Goal: Task Accomplishment & Management: Use online tool/utility

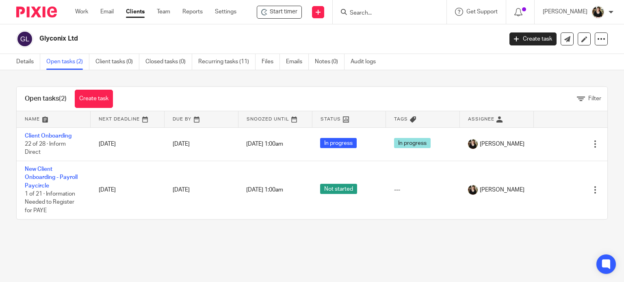
click at [93, 1] on div "Work Email Clients Team Reports Settings Work Email Clients Team Reports Settin…" at bounding box center [158, 12] width 182 height 24
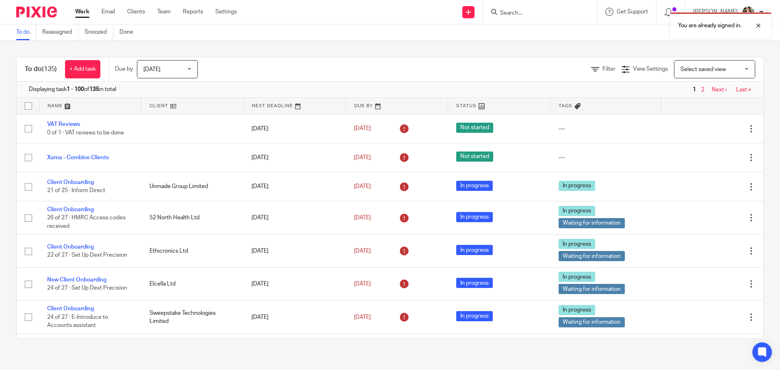
click at [530, 13] on div "You are already signed in." at bounding box center [581, 23] width 382 height 31
click at [519, 16] on div "You are already signed in." at bounding box center [581, 23] width 382 height 31
click at [538, 15] on input "Search" at bounding box center [536, 13] width 73 height 7
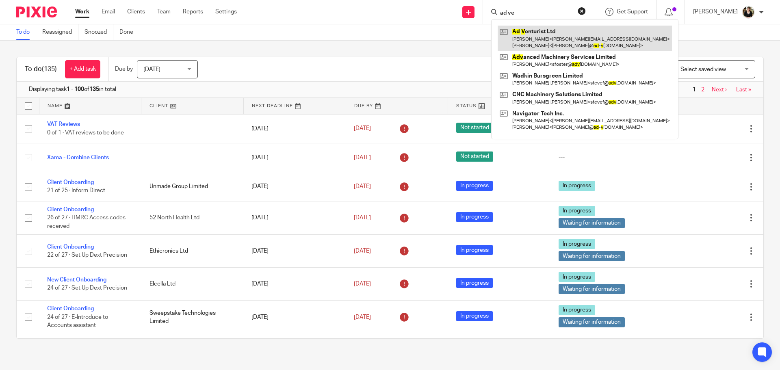
type input "ad ve"
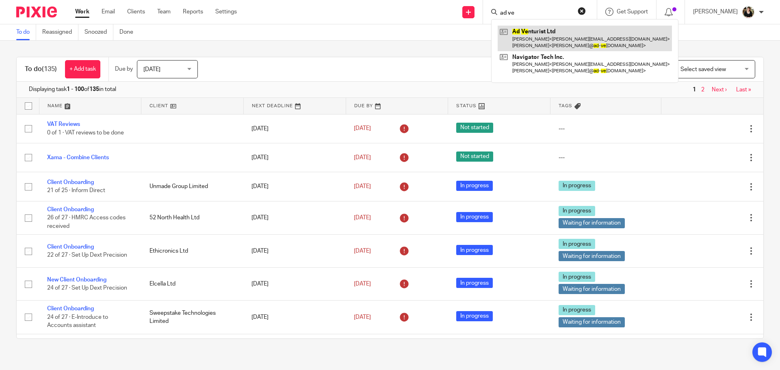
click at [545, 43] on link at bounding box center [585, 38] width 174 height 25
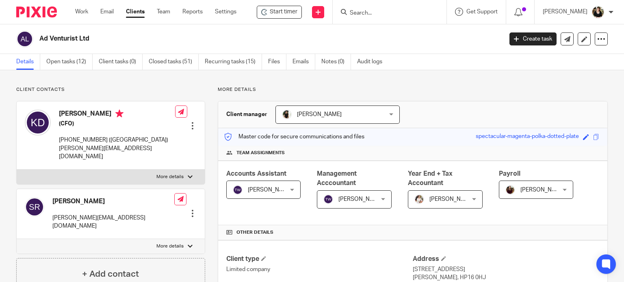
click at [378, 11] on input "Search" at bounding box center [385, 13] width 73 height 7
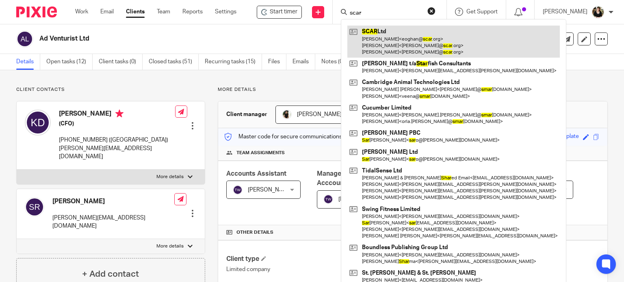
type input "scar"
click at [397, 43] on link at bounding box center [454, 42] width 213 height 32
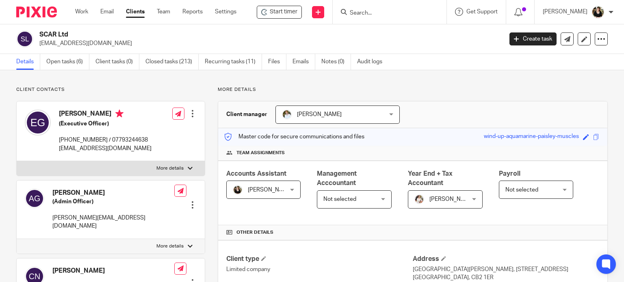
click at [69, 63] on link "Open tasks (6)" at bounding box center [67, 62] width 43 height 16
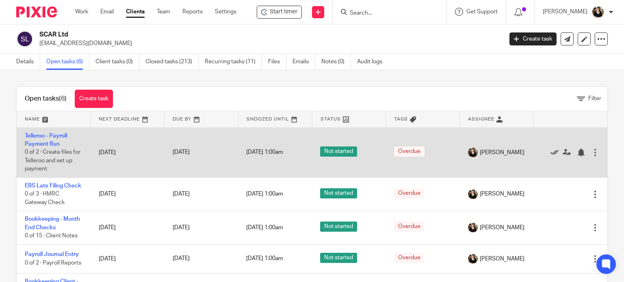
click at [551, 151] on icon at bounding box center [555, 153] width 8 height 8
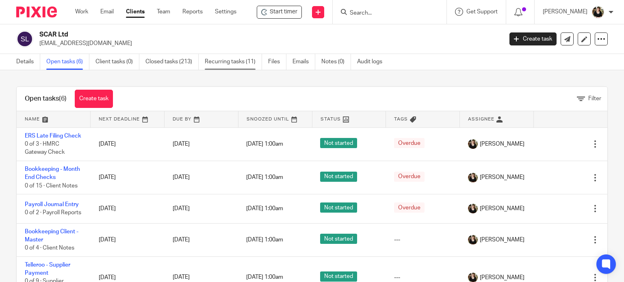
click at [213, 62] on link "Recurring tasks (11)" at bounding box center [233, 62] width 57 height 16
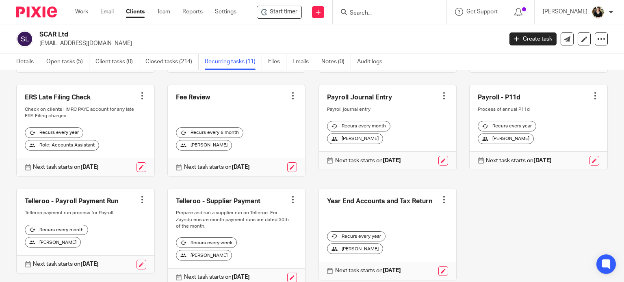
scroll to position [122, 0]
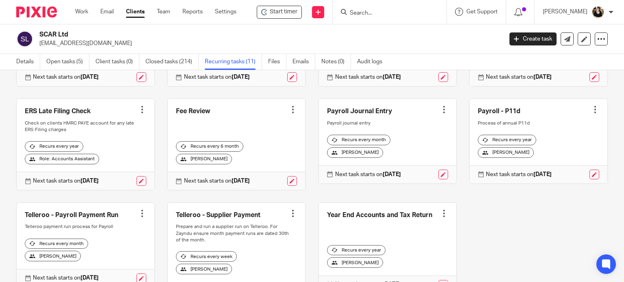
click at [140, 114] on div at bounding box center [142, 110] width 8 height 8
click at [91, 167] on span "Cancel schedule" at bounding box center [109, 167] width 43 height 6
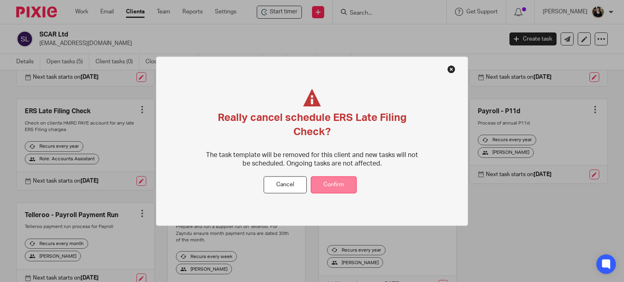
click at [332, 187] on button "Confirm" at bounding box center [334, 184] width 46 height 17
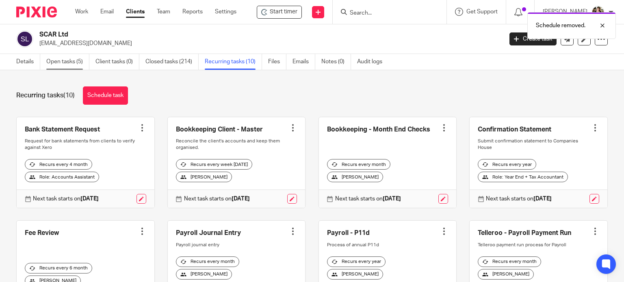
click at [50, 61] on link "Open tasks (5)" at bounding box center [67, 62] width 43 height 16
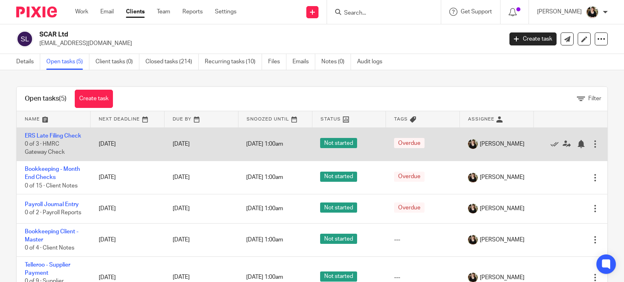
click at [542, 153] on div "Edit task Delete" at bounding box center [571, 144] width 58 height 20
click at [551, 146] on icon at bounding box center [555, 144] width 8 height 8
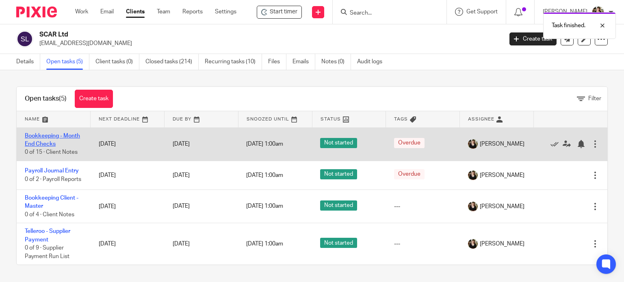
click at [52, 134] on link "Bookkeeping - Month End Checks" at bounding box center [52, 140] width 55 height 14
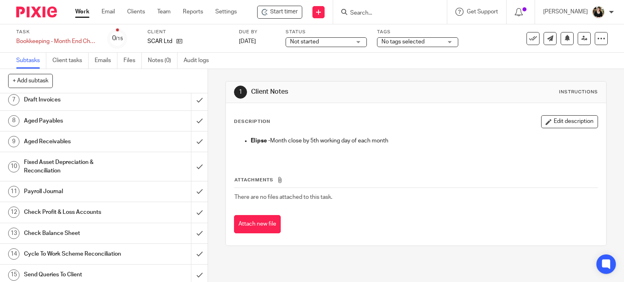
scroll to position [131, 0]
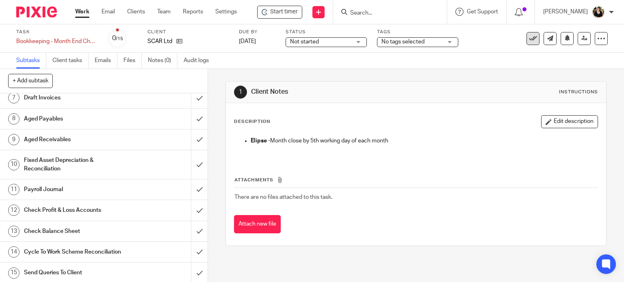
drag, startPoint x: 534, startPoint y: 39, endPoint x: 529, endPoint y: 42, distance: 6.0
click at [529, 42] on div "See template in use Advanced task editor Copy task Change schedule Delete" at bounding box center [567, 38] width 81 height 13
click at [529, 42] on icon at bounding box center [533, 39] width 8 height 8
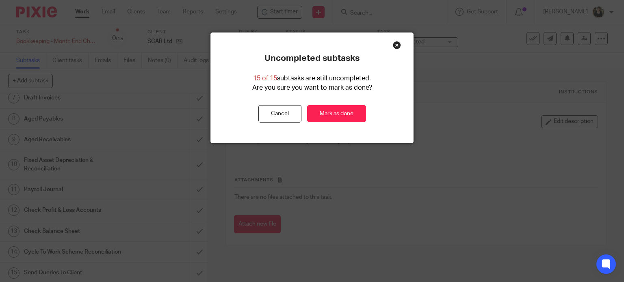
drag, startPoint x: 339, startPoint y: 103, endPoint x: 335, endPoint y: 107, distance: 5.2
click at [339, 104] on div "Uncompleted subtasks 15 of 15 subtasks are still uncompleted. Are you sure you …" at bounding box center [312, 88] width 202 height 70
click at [335, 107] on link "Mark as done" at bounding box center [336, 113] width 59 height 17
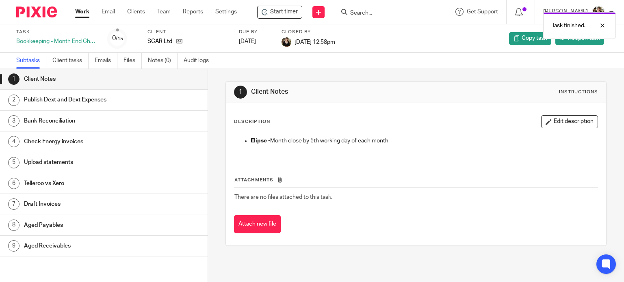
click at [183, 39] on div "SCAR Ltd" at bounding box center [188, 41] width 81 height 8
click at [182, 41] on icon at bounding box center [179, 41] width 6 height 6
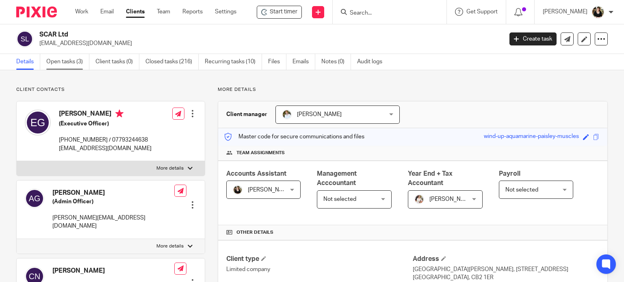
click at [80, 65] on link "Open tasks (3)" at bounding box center [67, 62] width 43 height 16
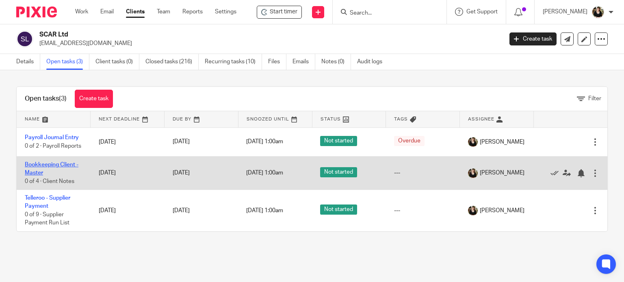
click at [52, 169] on link "Bookkeeping Client - Master" at bounding box center [52, 169] width 54 height 14
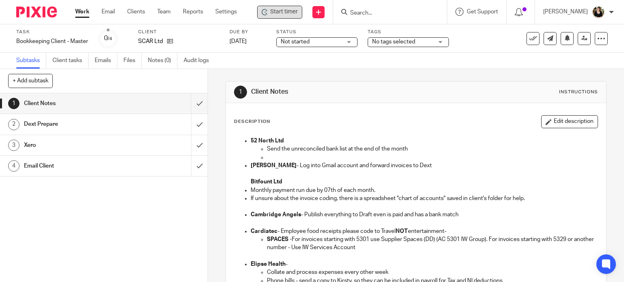
click at [288, 17] on div "Start timer" at bounding box center [279, 12] width 45 height 13
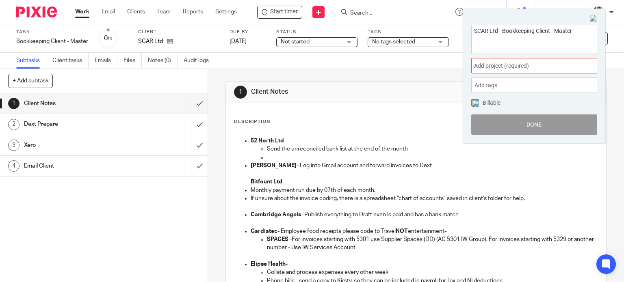
click at [528, 67] on span "Add project (required) :" at bounding box center [525, 66] width 102 height 9
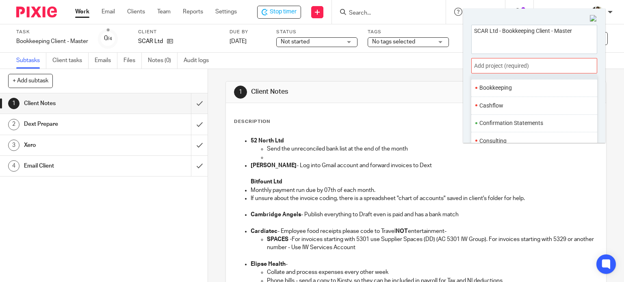
scroll to position [81, 0]
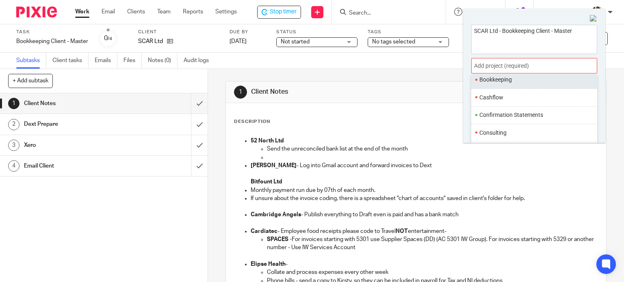
click at [532, 83] on li "Bookkeeping" at bounding box center [533, 80] width 106 height 9
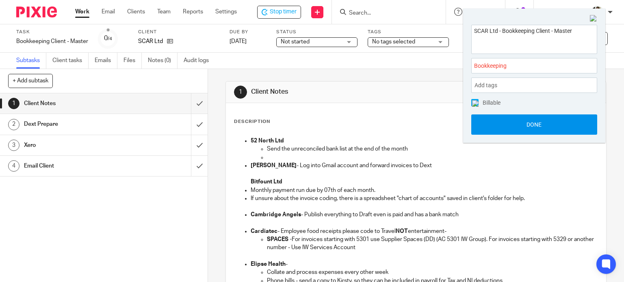
click at [534, 128] on button "Done" at bounding box center [534, 125] width 126 height 20
